Goal: Transaction & Acquisition: Purchase product/service

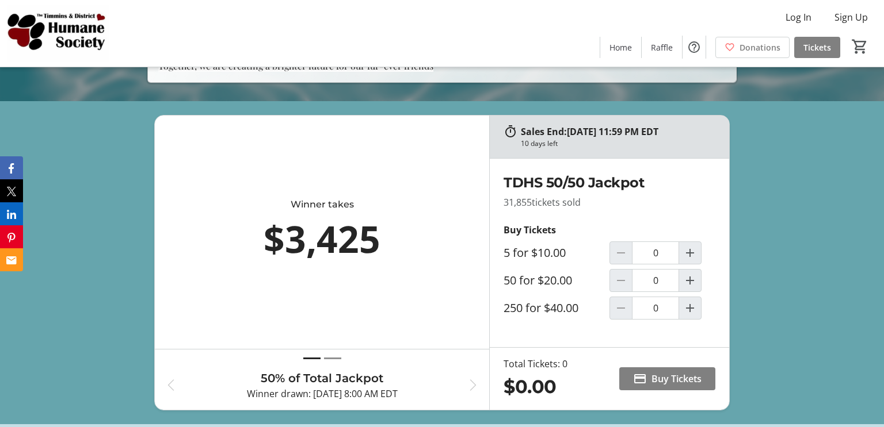
scroll to position [329, 0]
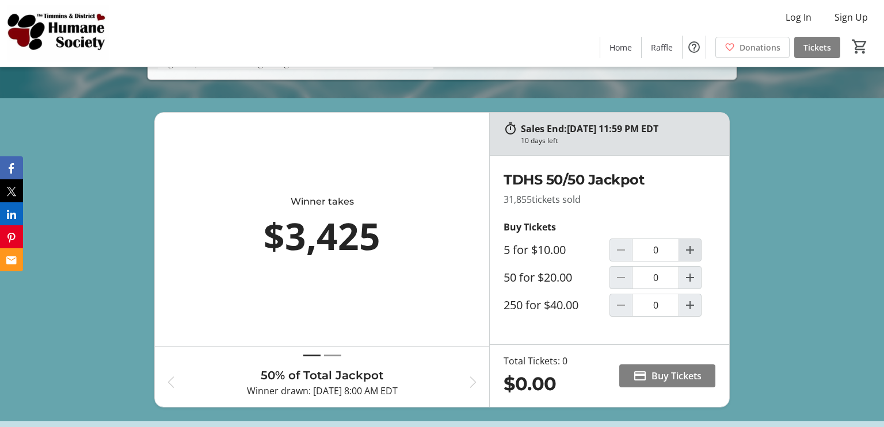
click at [691, 257] on mat-icon "Increment by one" at bounding box center [690, 250] width 14 height 14
type input "1"
click at [674, 383] on span "Buy Tickets" at bounding box center [676, 376] width 50 height 14
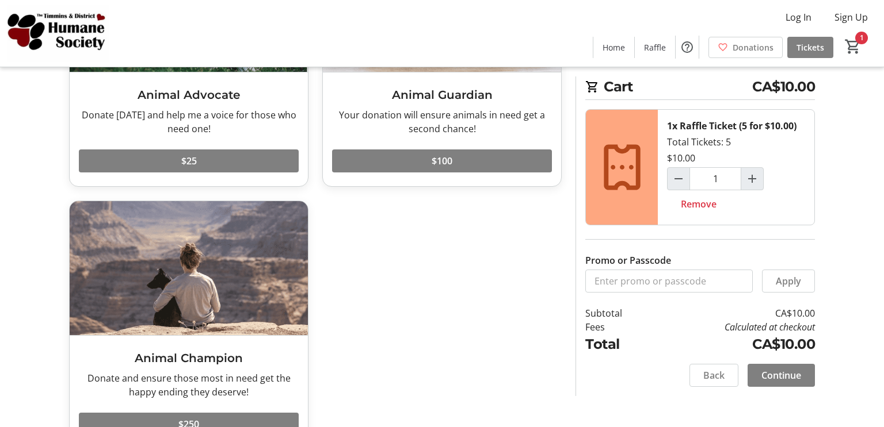
scroll to position [193, 0]
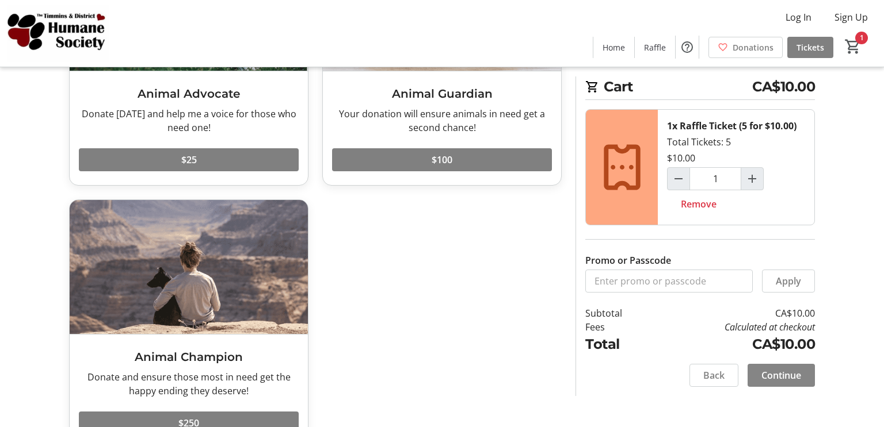
click at [774, 376] on span "Continue" at bounding box center [781, 376] width 40 height 14
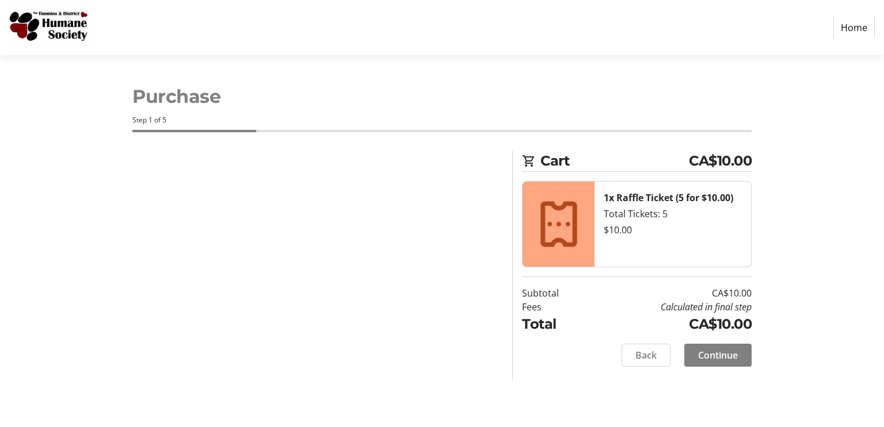
select select "CA"
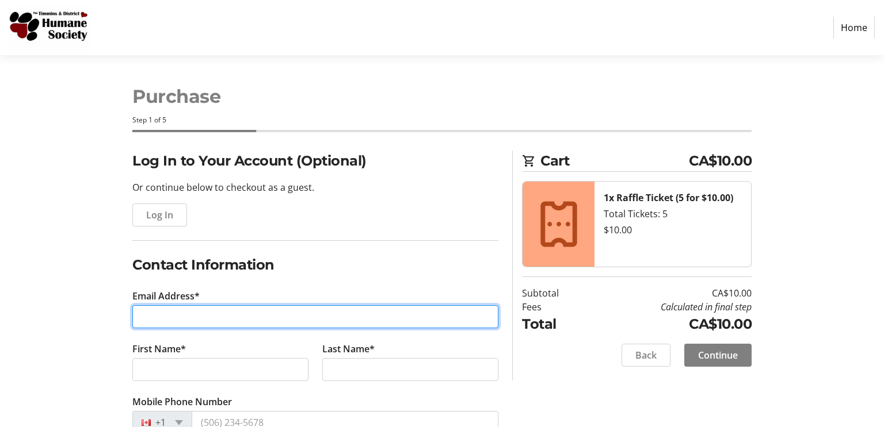
click at [244, 313] on input "Email Address*" at bounding box center [315, 316] width 366 height 23
type input "[EMAIL_ADDRESS][PERSON_NAME][DOMAIN_NAME]"
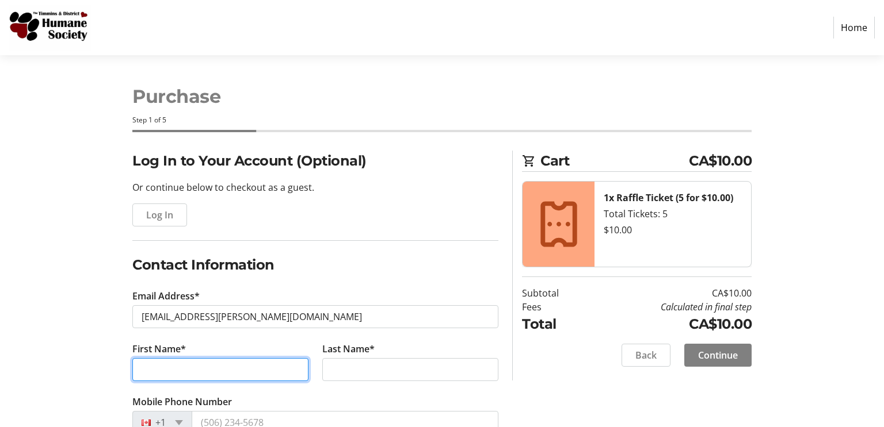
type input "Jari"
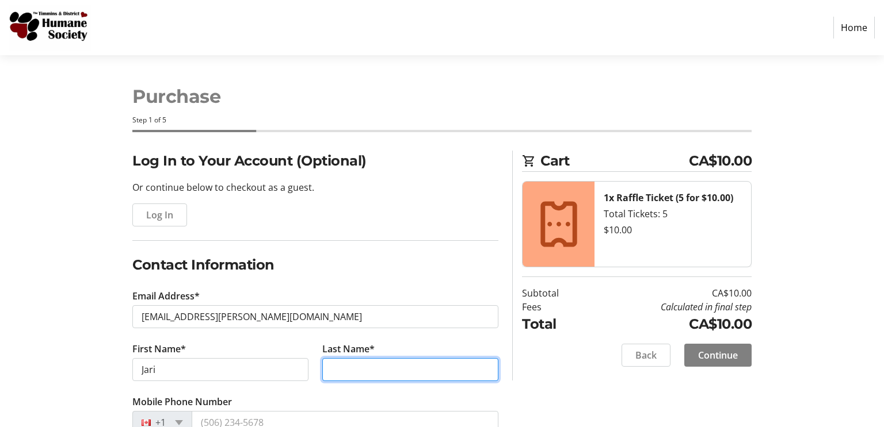
type input "[PERSON_NAME]"
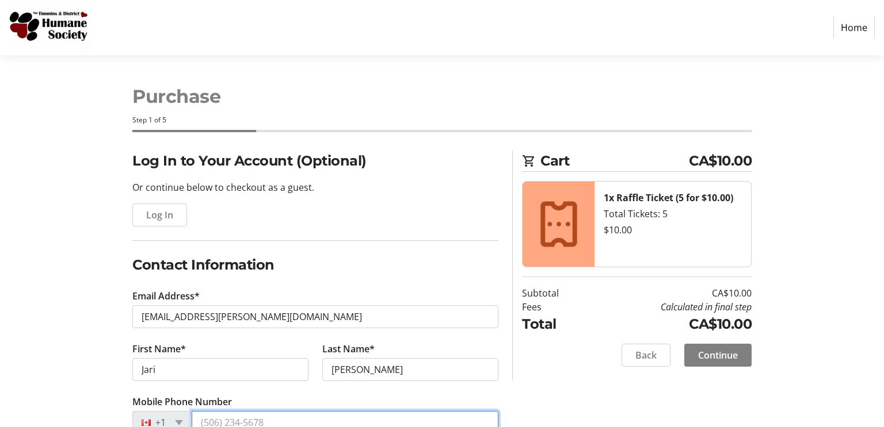
type input "[PHONE_NUMBER]"
type input "[STREET_ADDRESS]"
type input "Thunder Bay"
select select "ON"
type input "P7B 4N8"
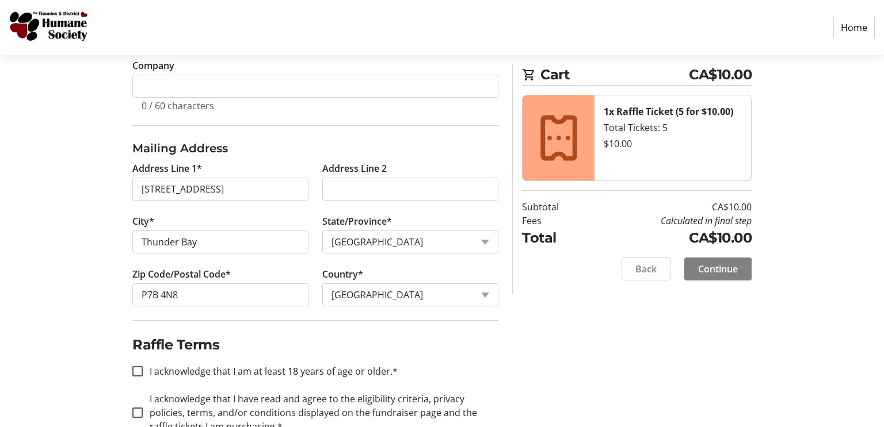
scroll to position [421, 0]
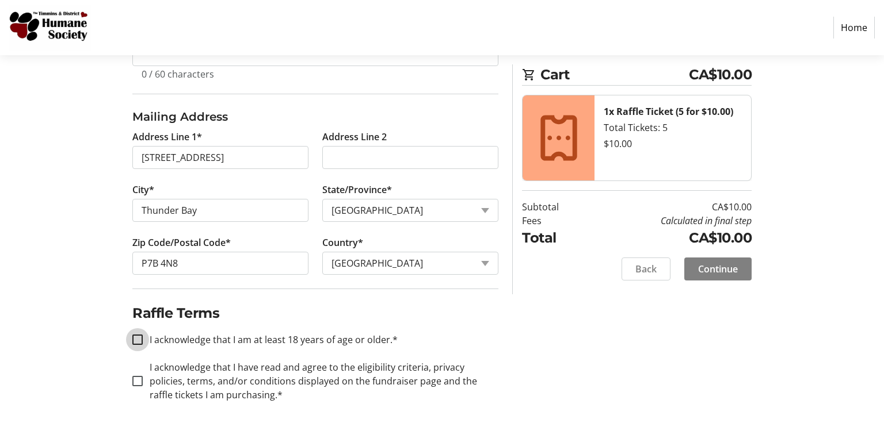
click at [138, 337] on input "I acknowledge that I am at least 18 years of age or older.*" at bounding box center [137, 340] width 10 height 10
checkbox input "true"
click at [137, 382] on input "I acknowledge that I have read and agree to the eligibility criteria, privacy p…" at bounding box center [137, 381] width 10 height 10
checkbox input "true"
click at [725, 277] on span at bounding box center [717, 269] width 67 height 28
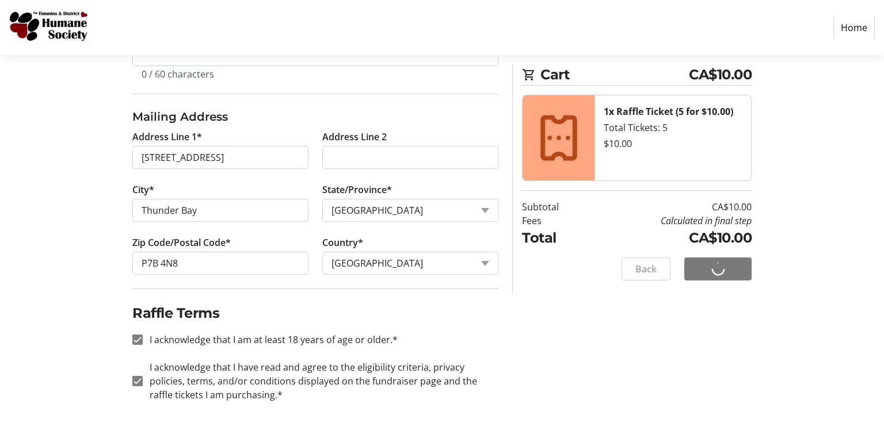
scroll to position [0, 0]
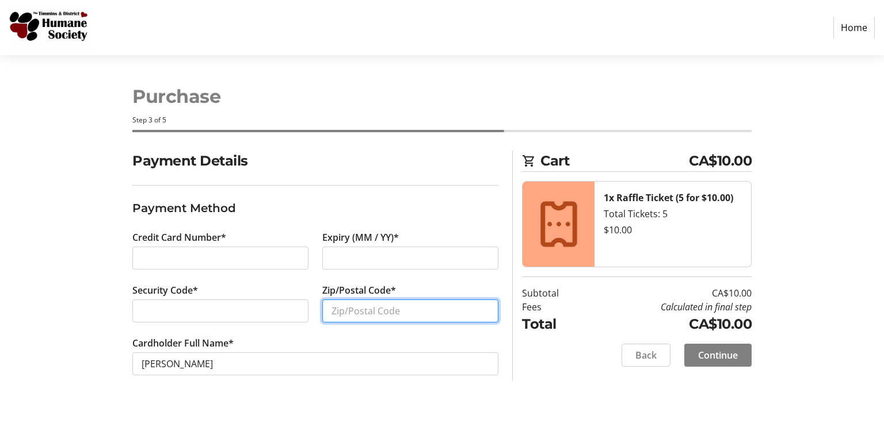
click at [380, 309] on input "Zip/Postal Code*" at bounding box center [410, 311] width 176 height 23
type input "P7B4N8"
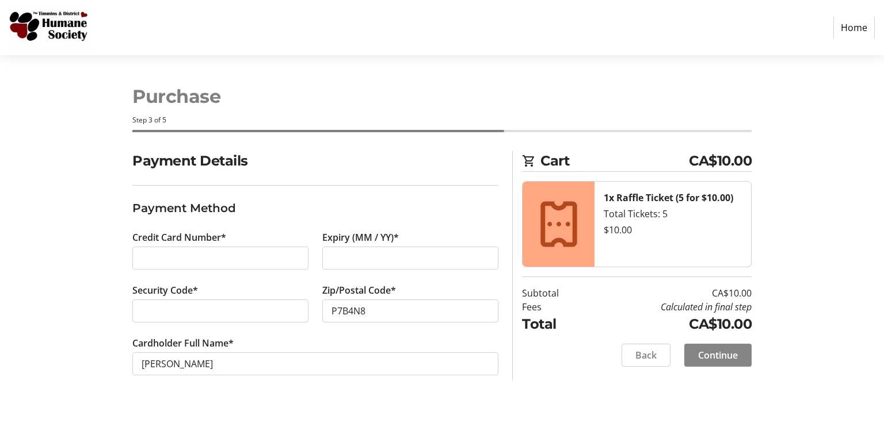
click at [702, 355] on span "Continue" at bounding box center [718, 356] width 40 height 14
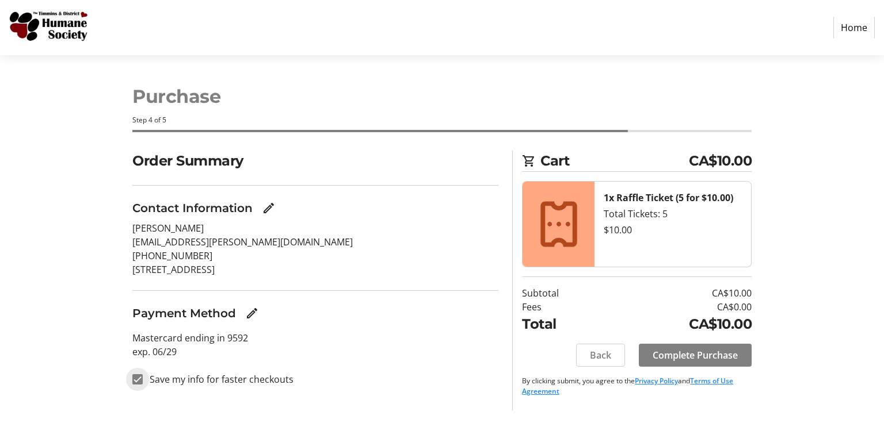
click at [138, 380] on input "Save my info for faster checkouts" at bounding box center [137, 379] width 10 height 10
checkbox input "false"
click at [728, 362] on span at bounding box center [695, 356] width 113 height 28
